Goal: Transaction & Acquisition: Purchase product/service

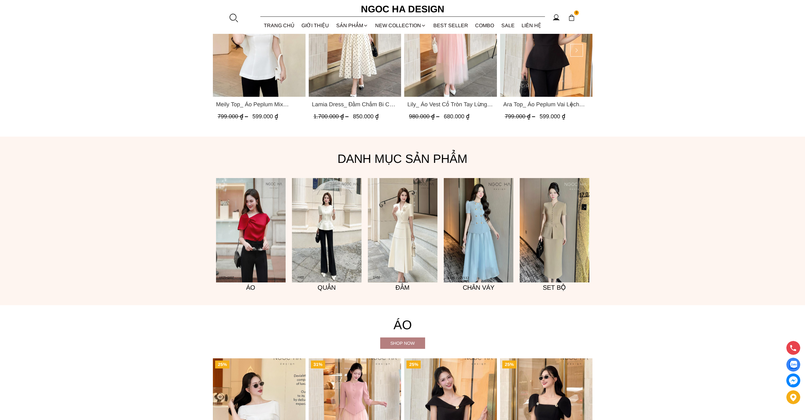
scroll to position [531, 0]
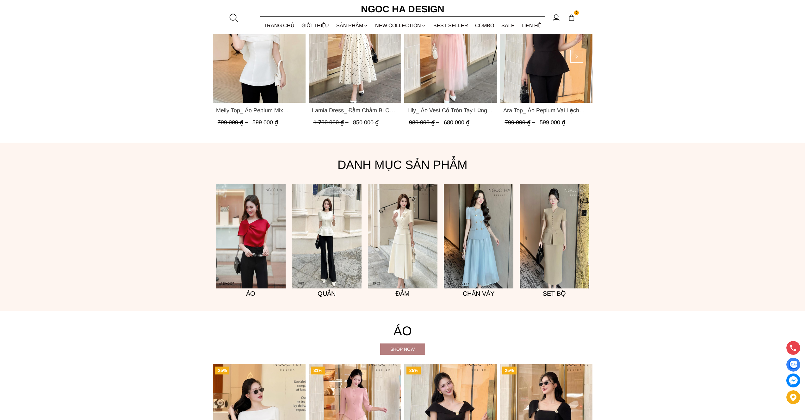
click at [228, 14] on section "0 Trang chủ Giới thiệu Sản phẩm Áo Áo thun Áo sơ mi Áo Peplum Áo lụa Áo len Quầ…" at bounding box center [402, 17] width 805 height 34
click at [233, 16] on div at bounding box center [233, 17] width 9 height 9
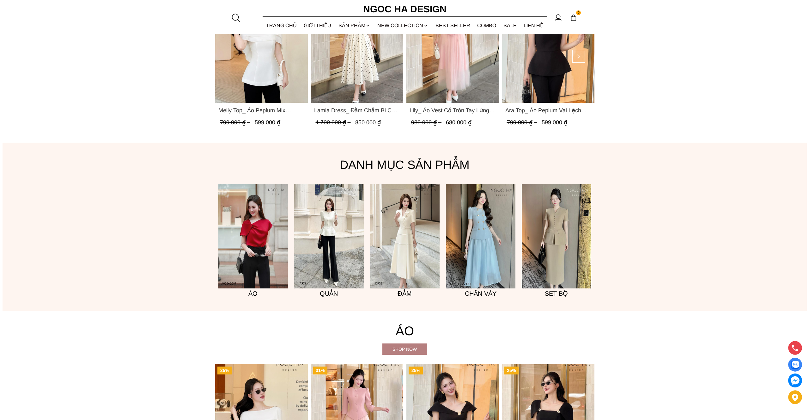
scroll to position [533, 0]
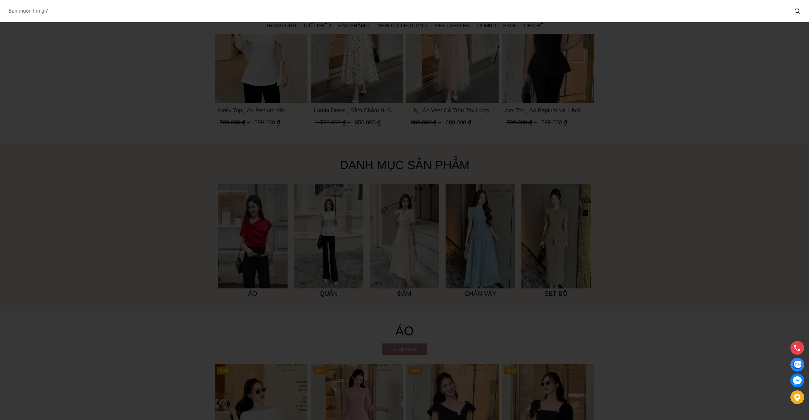
click at [415, 11] on input "Input search Bạn muốn tìm gì?" at bounding box center [396, 11] width 786 height 15
paste input "TP4273M"
type input "TP4273M"
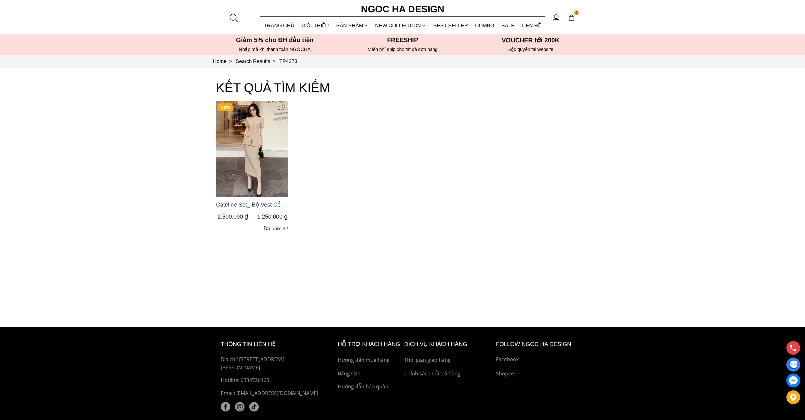
click at [258, 151] on img "Product image - Cateline Set_ Bộ Vest Cổ V Đính Cúc Nhí Chân Váy Bút Chì BJ127" at bounding box center [252, 149] width 72 height 96
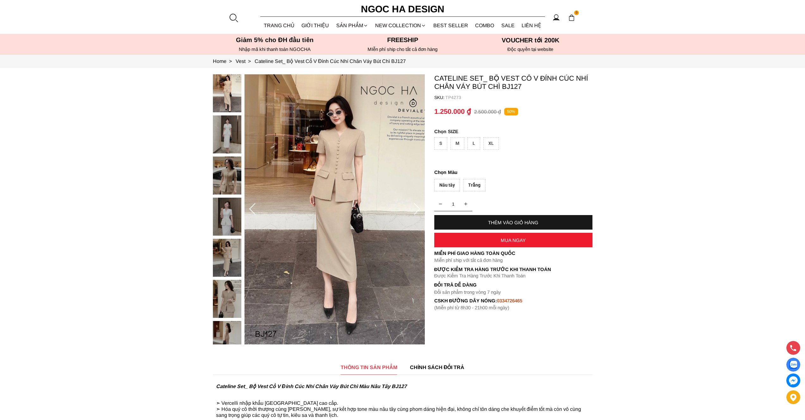
click at [476, 142] on div "L" at bounding box center [473, 143] width 13 height 12
click at [499, 218] on div "THÊM VÀO GIỎ HÀNG" at bounding box center [513, 222] width 158 height 15
click at [452, 185] on div "Nâu tây" at bounding box center [447, 185] width 26 height 12
click at [505, 220] on div "THÊM VÀO GIỎ HÀNG" at bounding box center [513, 222] width 158 height 5
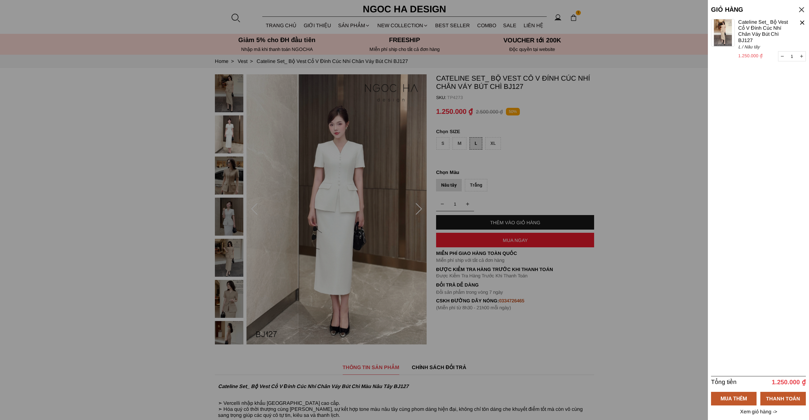
click at [604, 174] on div at bounding box center [404, 210] width 809 height 420
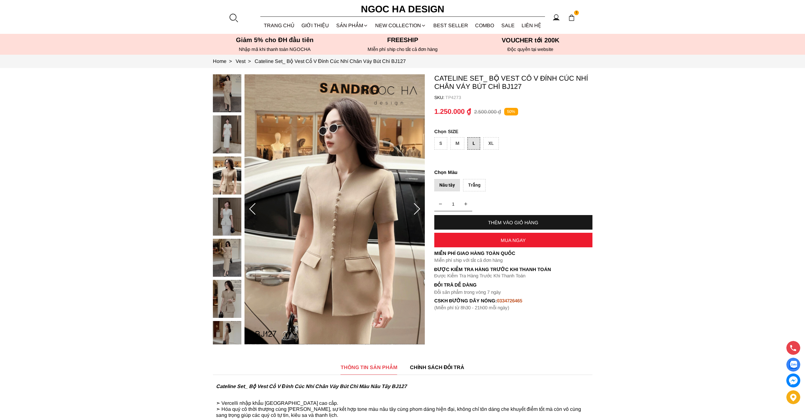
click at [230, 15] on div at bounding box center [233, 17] width 9 height 9
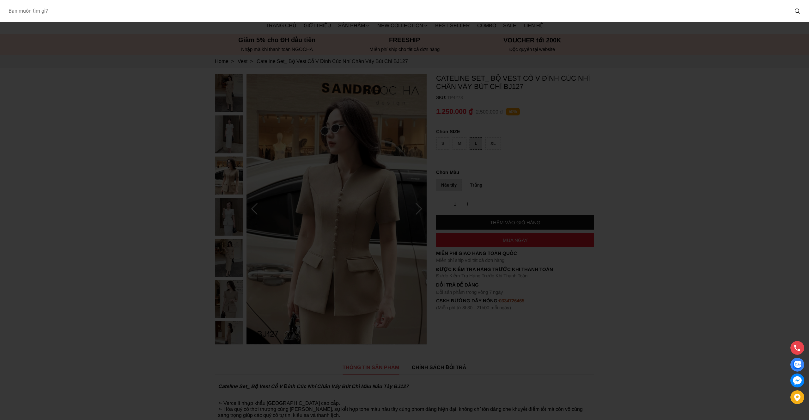
click at [277, 11] on input "Input search Bạn muốn tìm gì?" at bounding box center [396, 11] width 786 height 15
paste input "TP4392_M"
type input "TP4392"
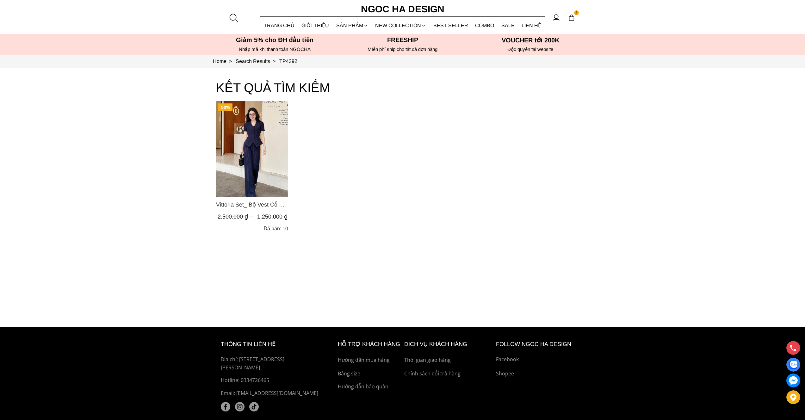
click at [238, 153] on img "Product image - Vittoria Set_ Bộ Vest Cổ V Quần Suông Kẻ Sọc BQ013" at bounding box center [252, 149] width 72 height 96
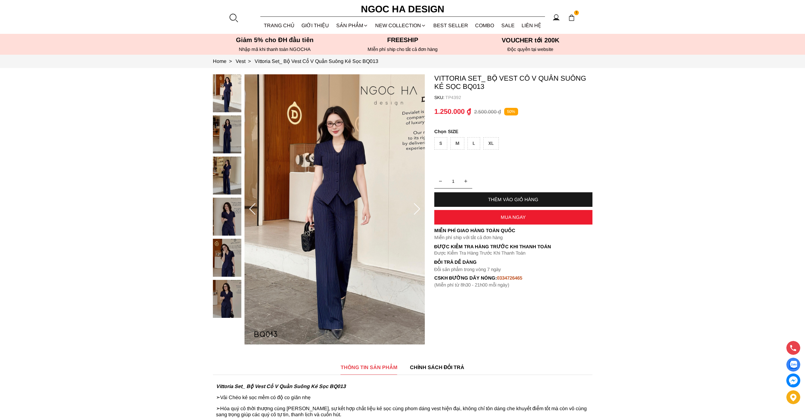
click at [441, 144] on div "S" at bounding box center [440, 143] width 13 height 12
click at [503, 202] on div "THÊM VÀO GIỎ HÀNG" at bounding box center [513, 199] width 158 height 15
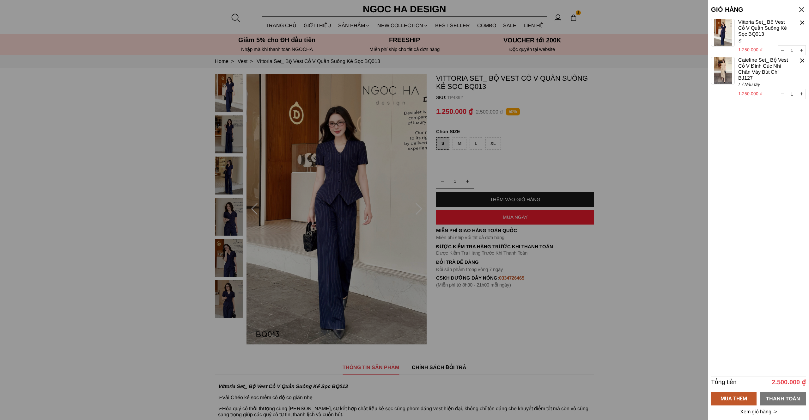
click at [779, 398] on div "THANH TOÁN" at bounding box center [784, 398] width 46 height 8
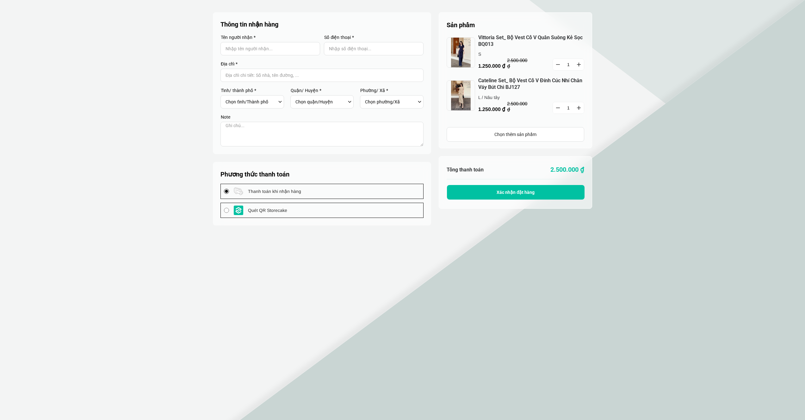
click at [285, 46] on input "Input Nhập tên người nhận..." at bounding box center [270, 48] width 100 height 13
type input "Storecake test"
click at [377, 49] on input "Input Nhập số điện thoại..." at bounding box center [374, 48] width 100 height 13
type input "0987654321"
click at [290, 78] on input "Input address with auto completion" at bounding box center [321, 75] width 203 height 13
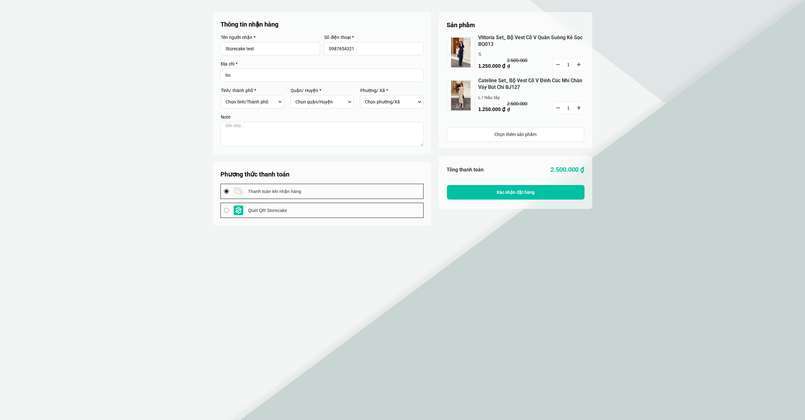
type input "hn"
click at [262, 101] on select "Chọn tỉnh/[GEOGRAPHIC_DATA] [GEOGRAPHIC_DATA] [GEOGRAPHIC_DATA] [GEOGRAPHIC_DAT…" at bounding box center [250, 101] width 51 height 11
select select "101"
click at [225, 96] on select "Chọn tỉnh/[GEOGRAPHIC_DATA] [GEOGRAPHIC_DATA] [GEOGRAPHIC_DATA] [GEOGRAPHIC_DAT…" at bounding box center [250, 101] width 51 height 11
click at [304, 105] on select "Chọn quận/Huyện" at bounding box center [320, 101] width 51 height 11
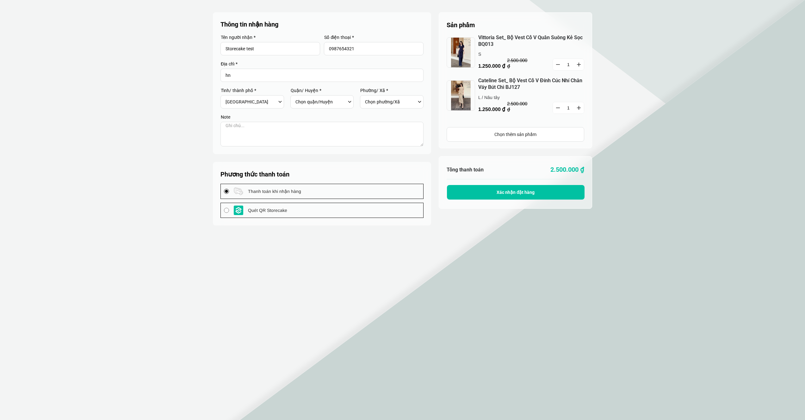
select select "10133"
click at [295, 96] on select "Chọn quận/Huyện Huyện [GEOGRAPHIC_DATA] [GEOGRAPHIC_DATA] [GEOGRAPHIC_DATA] [GE…" at bounding box center [320, 101] width 51 height 11
click at [376, 102] on select "Chọn phường/Xã [GEOGRAPHIC_DATA] [GEOGRAPHIC_DATA] Xã [GEOGRAPHIC_DATA] [GEOGRA…" at bounding box center [390, 101] width 51 height 11
select select "1013323"
click at [365, 96] on select "Chọn phường/Xã [GEOGRAPHIC_DATA] [GEOGRAPHIC_DATA] Xã [GEOGRAPHIC_DATA] [GEOGRA…" at bounding box center [390, 101] width 51 height 11
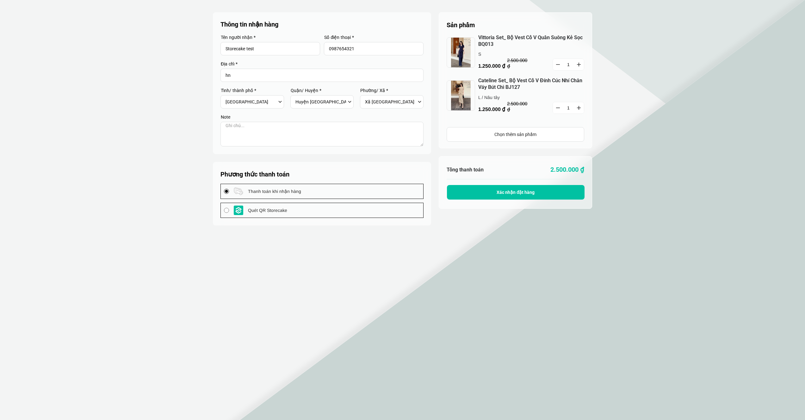
click at [294, 194] on span "Thanh toán khi nhận hàng" at bounding box center [274, 191] width 53 height 7
click at [229, 194] on input "Thanh toán khi nhận hàng" at bounding box center [226, 191] width 5 height 5
click at [511, 194] on span "Xác nhận đặt hàng" at bounding box center [515, 192] width 38 height 5
